Goal: Task Accomplishment & Management: Use online tool/utility

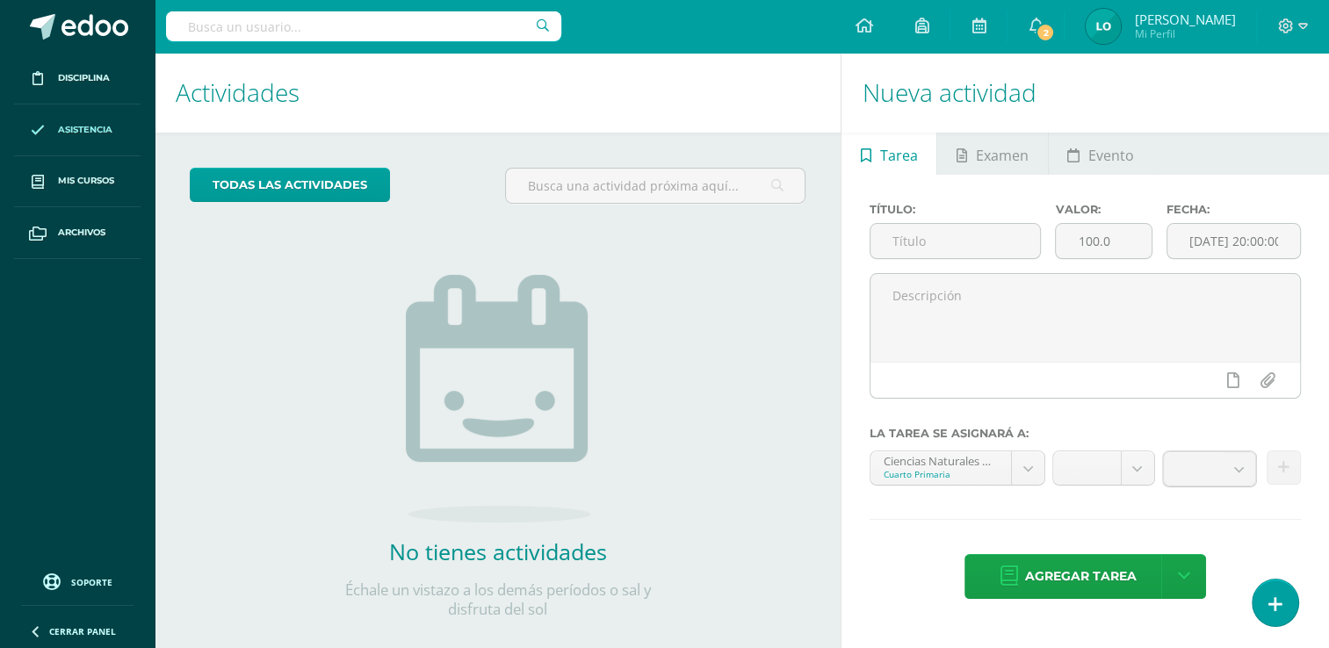
click at [71, 124] on span "Asistencia" at bounding box center [85, 130] width 54 height 14
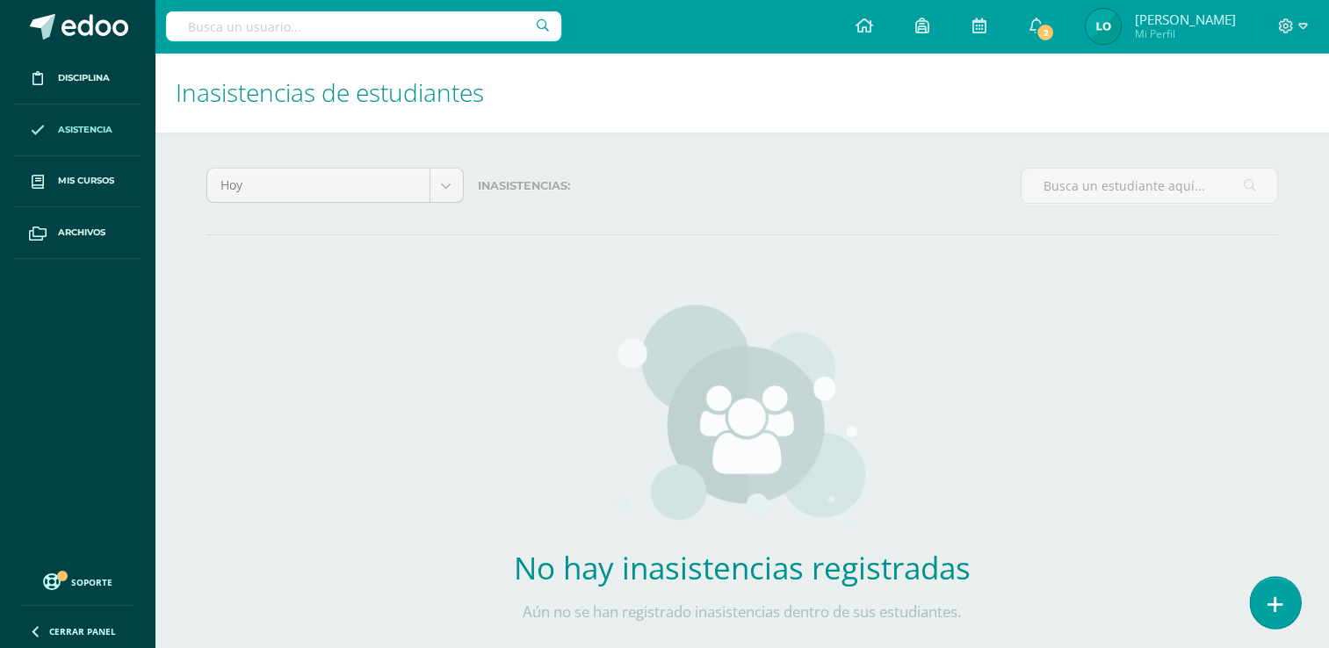
click at [1282, 604] on link at bounding box center [1274, 602] width 50 height 51
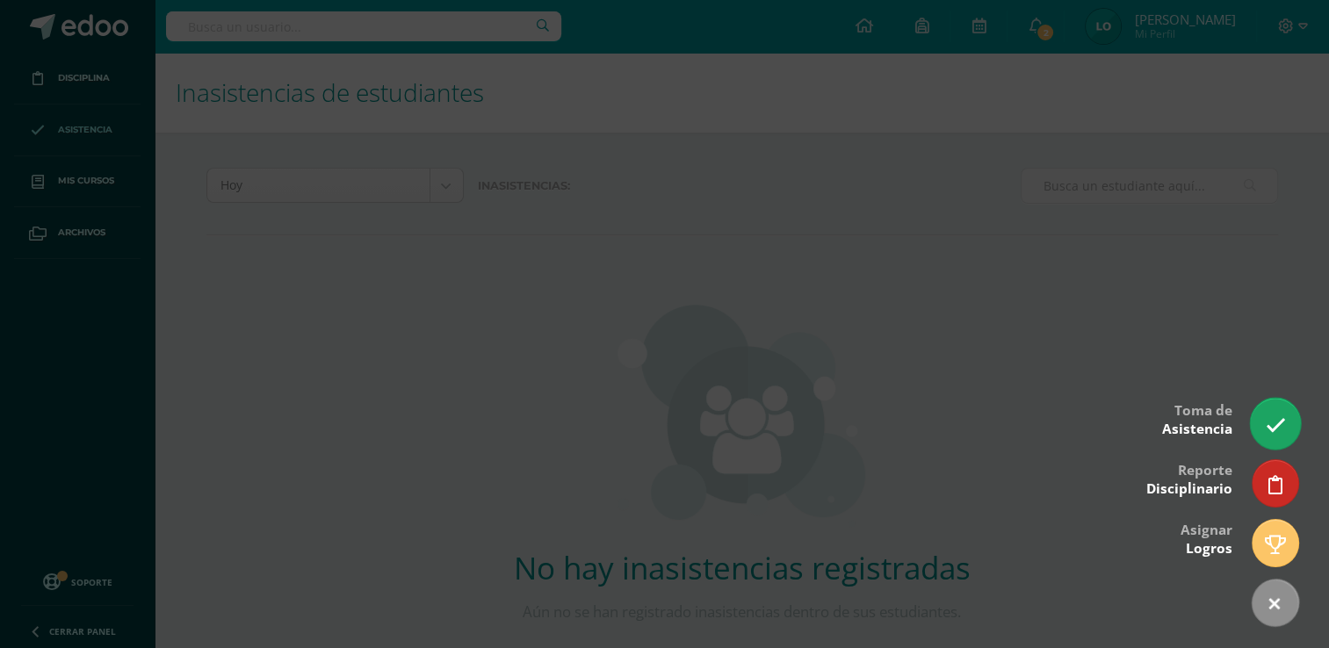
click at [1264, 417] on icon at bounding box center [1274, 425] width 20 height 20
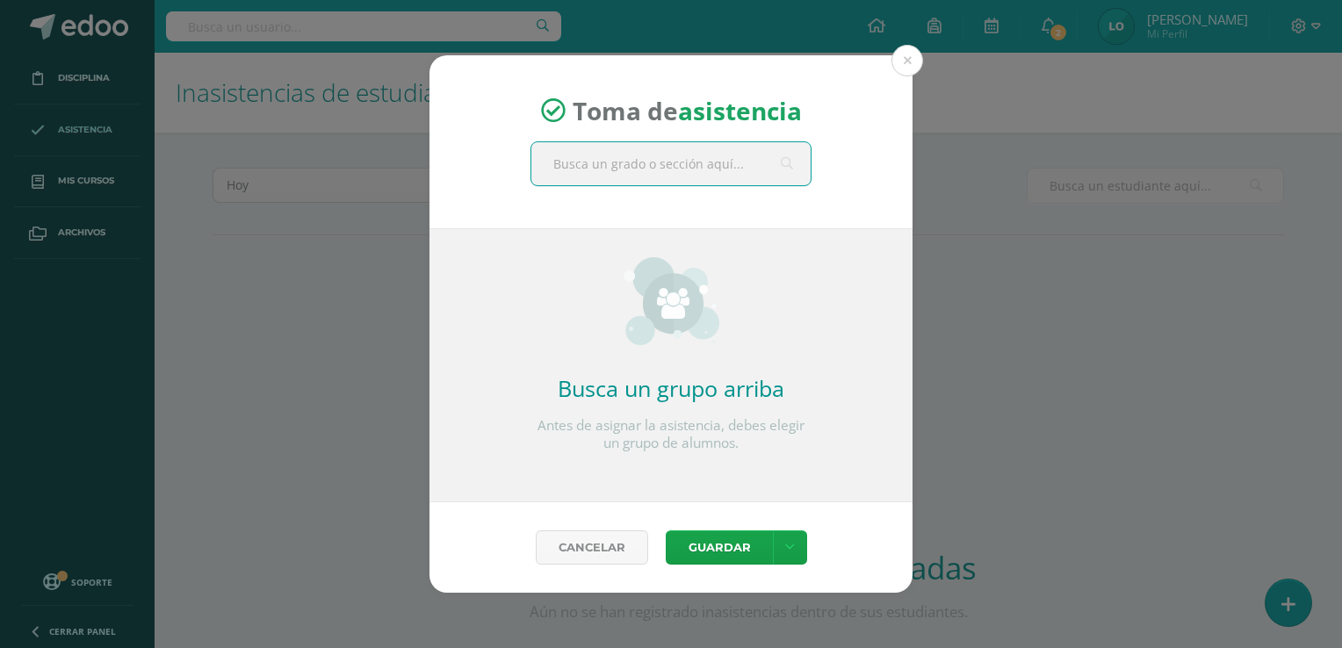
click at [604, 174] on input "text" at bounding box center [670, 163] width 279 height 43
type input "cuarto b"
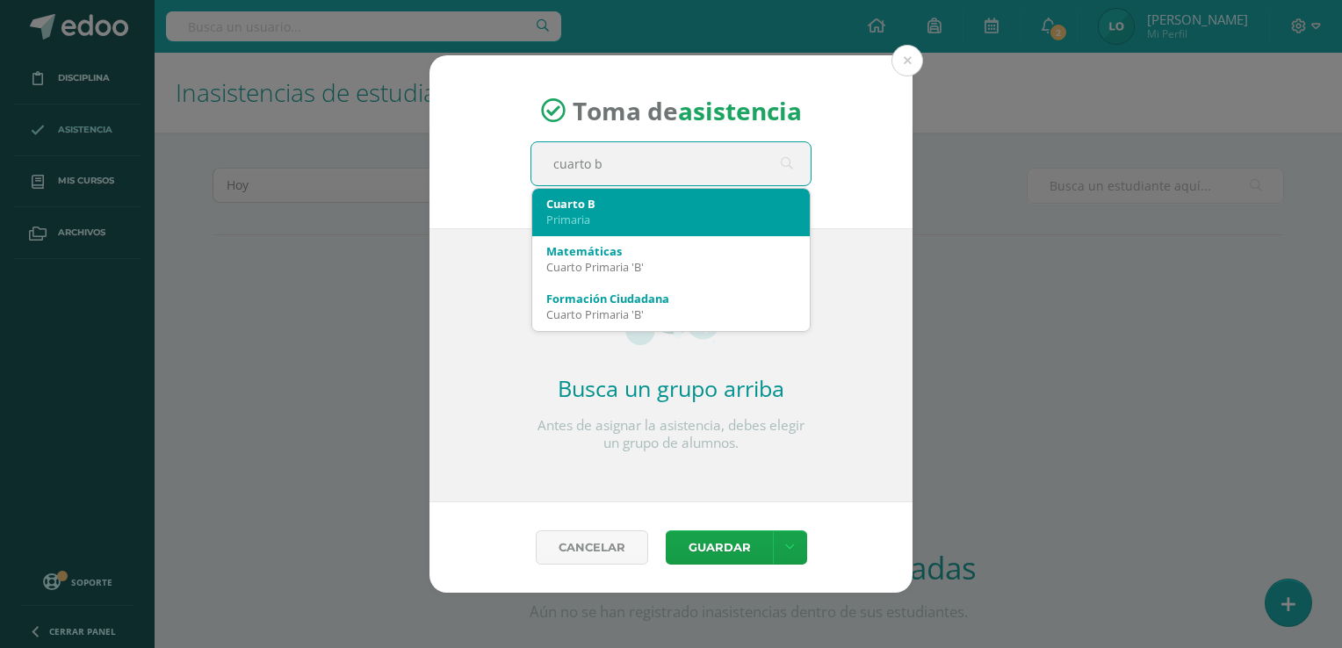
click at [584, 205] on div "Cuarto B" at bounding box center [670, 204] width 249 height 16
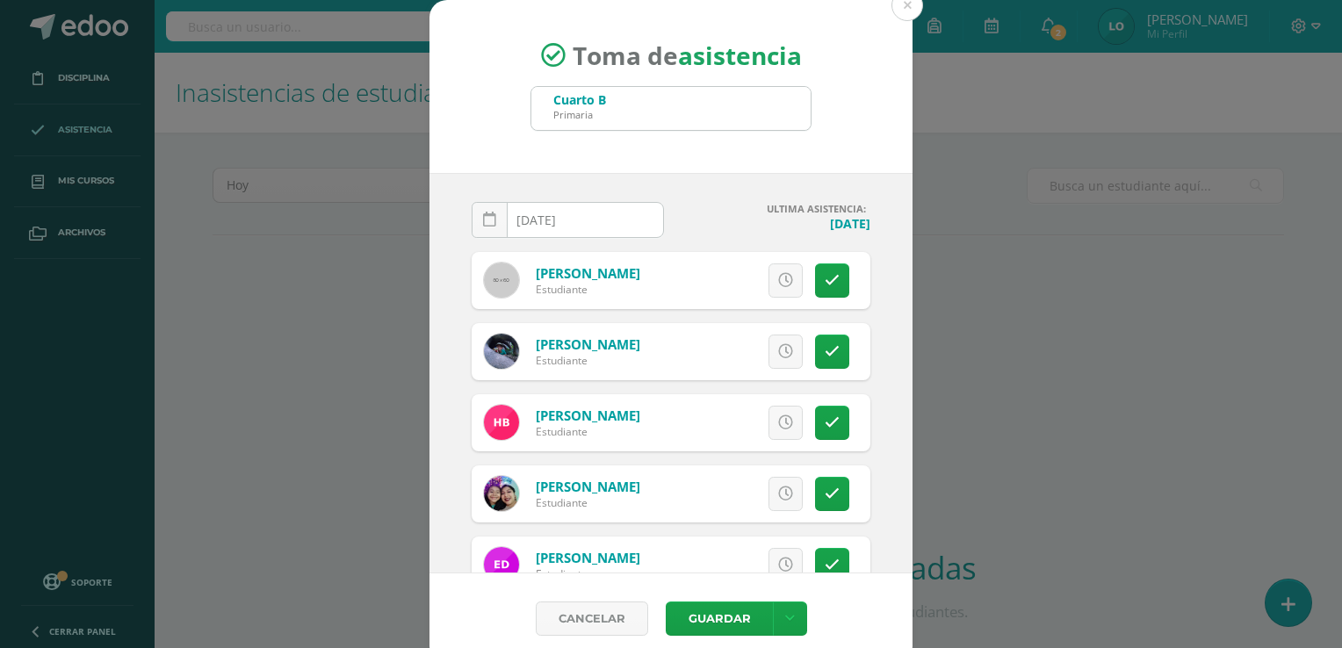
drag, startPoint x: 895, startPoint y: 308, endPoint x: 900, endPoint y: 230, distance: 78.3
click at [900, 230] on div "2025-10-12 October, 2025 Mo Tu We Th Fr Sa Su 29 30 1 2 3 4 5 6 7 8 9 10 11 12 …" at bounding box center [670, 373] width 483 height 400
click at [493, 211] on link at bounding box center [490, 220] width 36 height 36
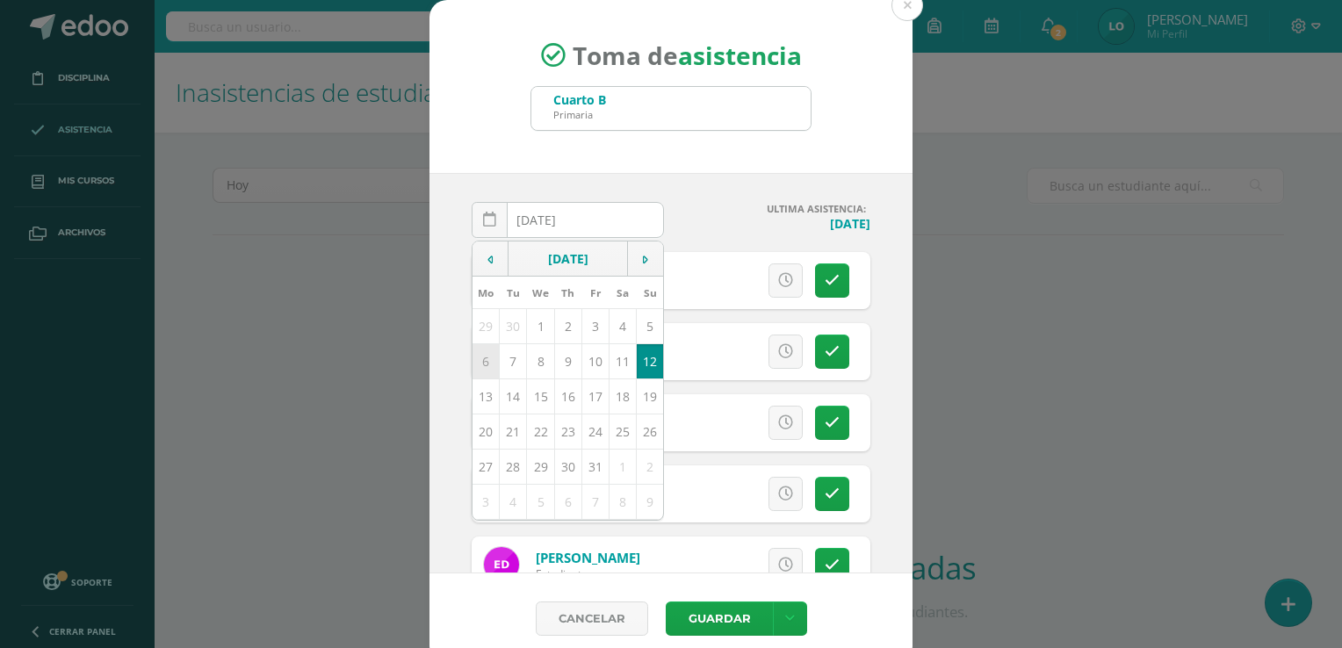
click at [484, 358] on td "6" at bounding box center [485, 360] width 27 height 35
type input "2025-10-06"
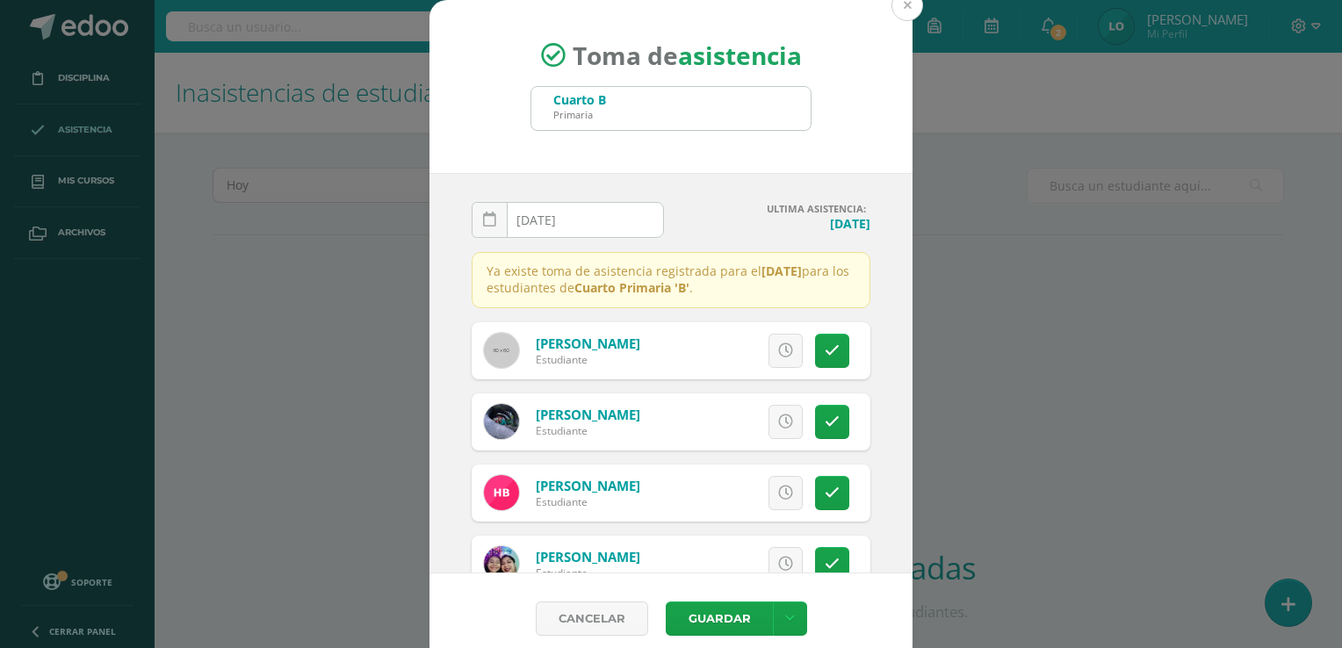
click at [906, 4] on button at bounding box center [907, 5] width 32 height 32
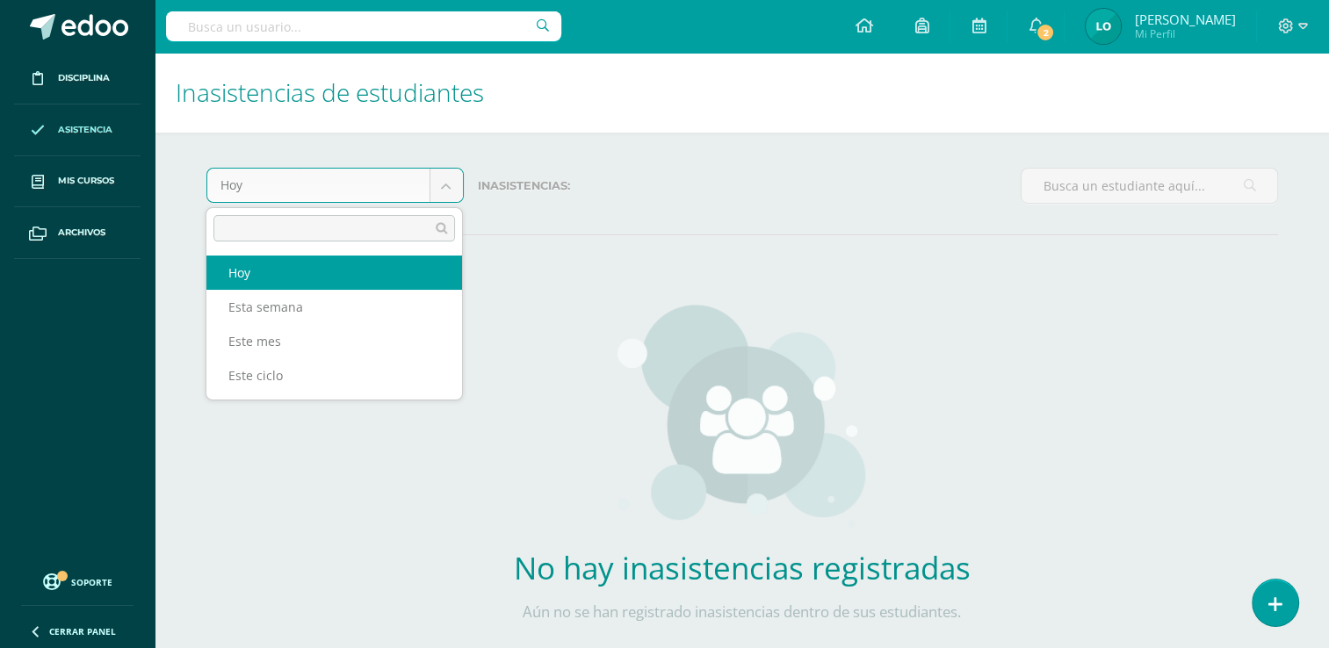
click at [441, 181] on body "Disciplina Asistencia Mis cursos Archivos Soporte Ayuda Reportar un problema Ce…" at bounding box center [664, 356] width 1329 height 713
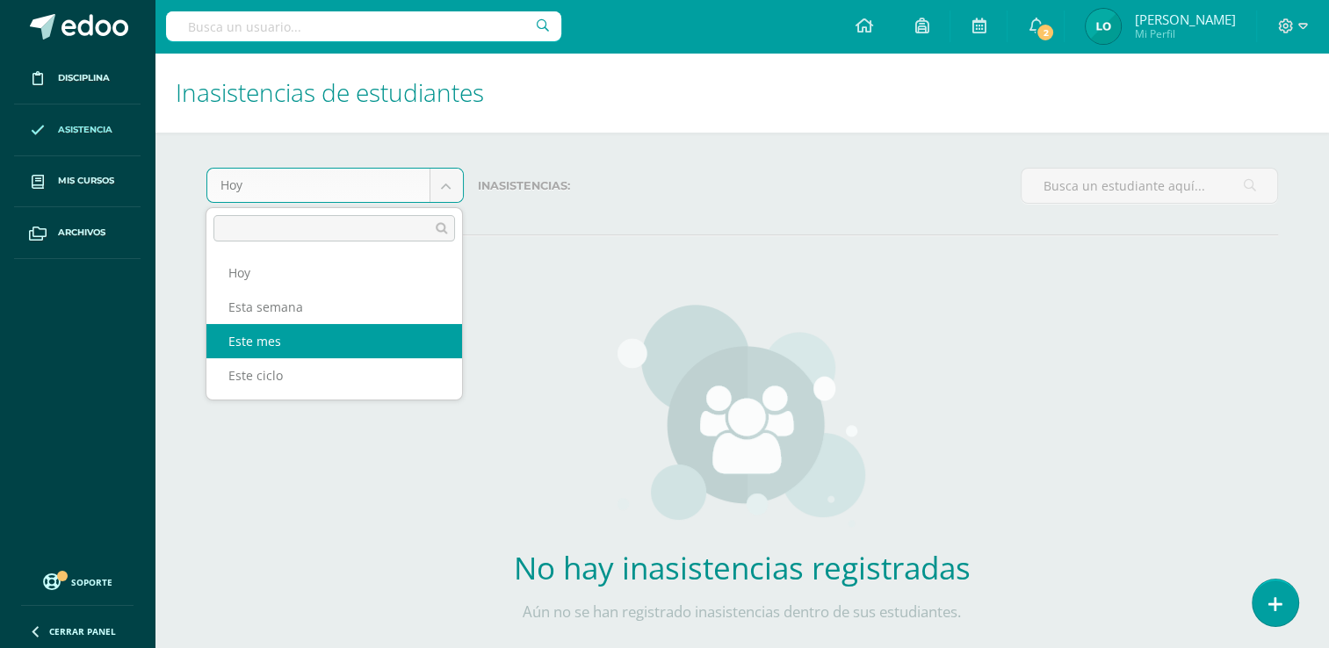
select select "month"
